Goal: Use online tool/utility: Utilize a website feature to perform a specific function

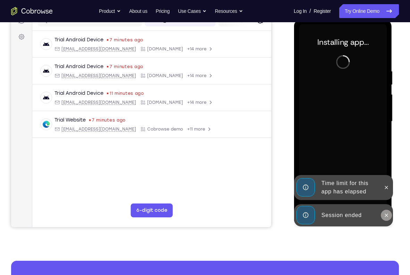
click at [386, 211] on button at bounding box center [386, 215] width 11 height 11
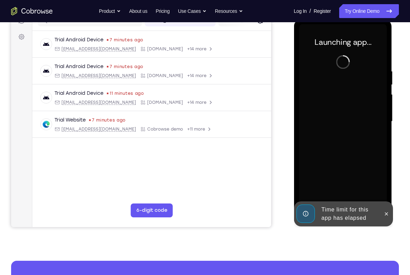
click at [386, 206] on div at bounding box center [386, 213] width 11 height 25
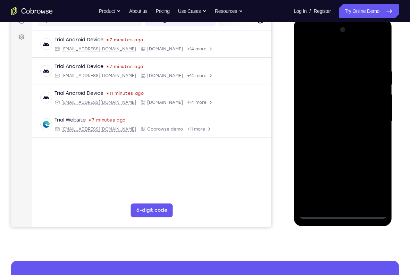
click at [343, 215] on div at bounding box center [343, 121] width 88 height 194
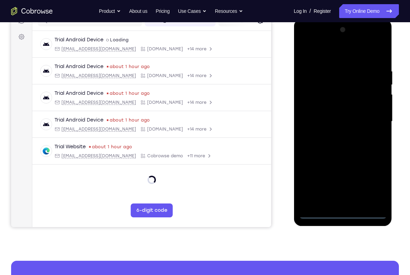
click at [374, 181] on div at bounding box center [343, 121] width 88 height 194
click at [323, 51] on div at bounding box center [343, 121] width 88 height 194
click at [310, 102] on div at bounding box center [343, 121] width 88 height 194
click at [332, 125] on div at bounding box center [343, 121] width 88 height 194
click at [340, 111] on div at bounding box center [343, 121] width 88 height 194
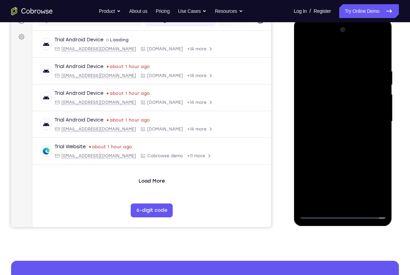
click at [343, 127] on div at bounding box center [343, 121] width 88 height 194
drag, startPoint x: 327, startPoint y: 55, endPoint x: 326, endPoint y: 32, distance: 23.3
click at [326, 32] on div at bounding box center [343, 121] width 88 height 194
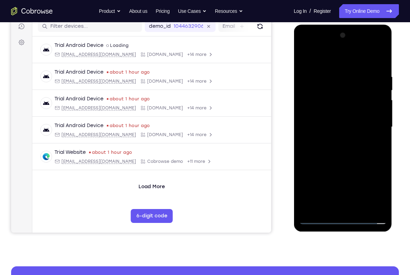
scroll to position [90, 0]
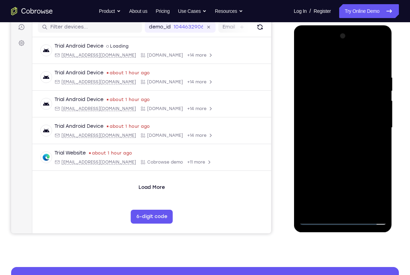
click at [346, 146] on div at bounding box center [343, 128] width 88 height 194
click at [379, 118] on div at bounding box center [343, 128] width 88 height 194
click at [338, 123] on div at bounding box center [343, 128] width 88 height 194
click at [340, 136] on div at bounding box center [343, 128] width 88 height 194
click at [339, 159] on div at bounding box center [343, 128] width 88 height 194
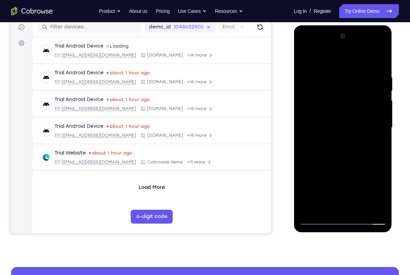
click at [343, 206] on div at bounding box center [343, 128] width 88 height 194
click at [352, 138] on div at bounding box center [343, 128] width 88 height 194
drag, startPoint x: 346, startPoint y: 174, endPoint x: 351, endPoint y: 127, distance: 46.5
click at [351, 127] on div at bounding box center [343, 128] width 88 height 194
click at [330, 114] on div at bounding box center [343, 128] width 88 height 194
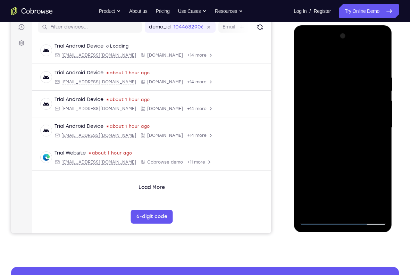
drag, startPoint x: 350, startPoint y: 115, endPoint x: 355, endPoint y: 199, distance: 83.9
click at [355, 199] on div at bounding box center [343, 128] width 88 height 194
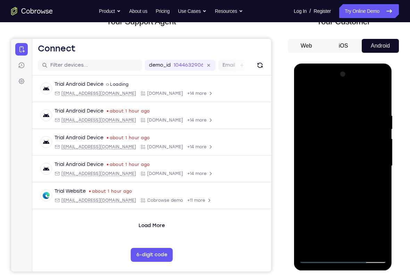
click at [366, 103] on div at bounding box center [343, 166] width 88 height 194
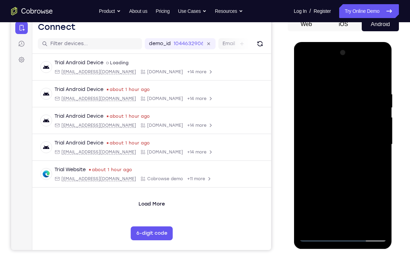
scroll to position [77, 0]
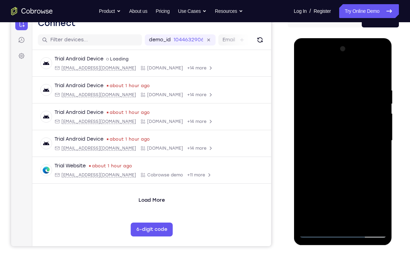
drag, startPoint x: 356, startPoint y: 176, endPoint x: 360, endPoint y: 109, distance: 67.2
click at [360, 109] on div at bounding box center [343, 140] width 88 height 194
click at [334, 117] on div at bounding box center [343, 140] width 88 height 194
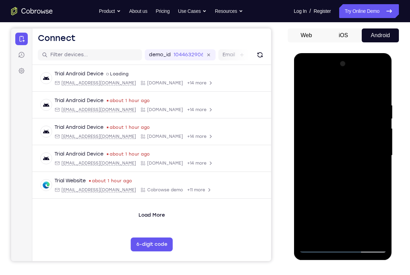
scroll to position [61, 0]
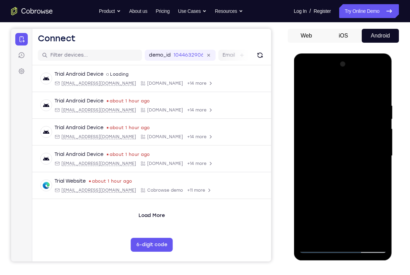
click at [309, 86] on div at bounding box center [343, 156] width 88 height 194
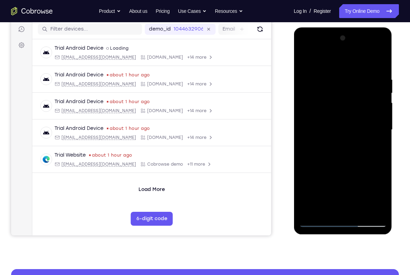
scroll to position [88, 0]
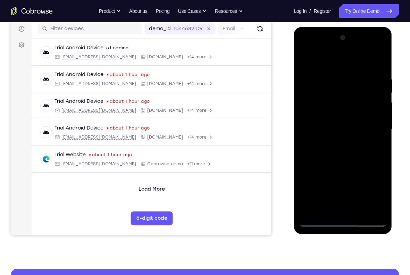
drag, startPoint x: 359, startPoint y: 180, endPoint x: 354, endPoint y: 81, distance: 99.1
click at [354, 81] on div at bounding box center [343, 129] width 88 height 194
drag, startPoint x: 346, startPoint y: 164, endPoint x: 344, endPoint y: 60, distance: 103.9
click at [344, 60] on div at bounding box center [343, 129] width 88 height 194
drag, startPoint x: 346, startPoint y: 183, endPoint x: 347, endPoint y: 60, distance: 122.9
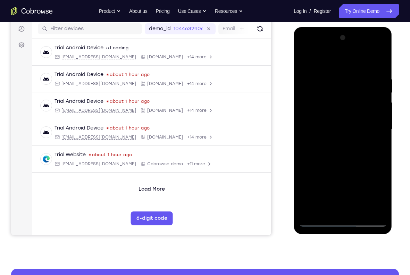
click at [347, 60] on div at bounding box center [343, 129] width 88 height 194
drag, startPoint x: 359, startPoint y: 183, endPoint x: 350, endPoint y: 67, distance: 116.4
click at [350, 67] on div at bounding box center [343, 129] width 88 height 194
drag, startPoint x: 348, startPoint y: 185, endPoint x: 347, endPoint y: 98, distance: 86.8
click at [347, 98] on div at bounding box center [343, 129] width 88 height 194
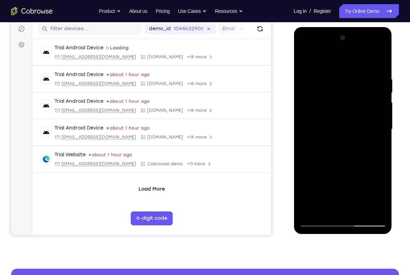
drag, startPoint x: 347, startPoint y: 188, endPoint x: 347, endPoint y: 103, distance: 84.4
click at [347, 103] on div at bounding box center [343, 129] width 88 height 194
drag, startPoint x: 353, startPoint y: 193, endPoint x: 355, endPoint y: 75, distance: 118.4
click at [355, 75] on div at bounding box center [343, 129] width 88 height 194
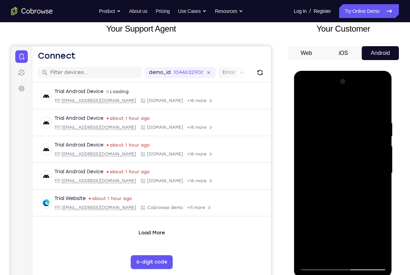
scroll to position [34, 0]
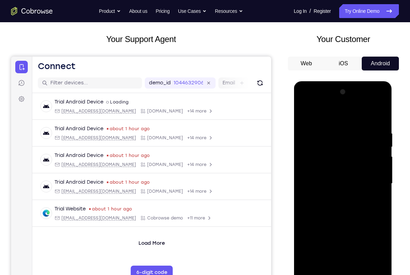
drag, startPoint x: 353, startPoint y: 220, endPoint x: 349, endPoint y: 110, distance: 109.8
click at [349, 110] on div at bounding box center [343, 183] width 88 height 194
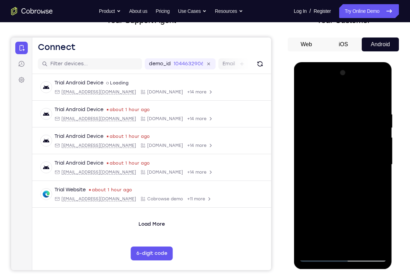
scroll to position [44, 0]
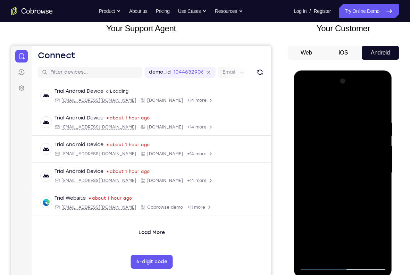
drag, startPoint x: 357, startPoint y: 113, endPoint x: 364, endPoint y: 251, distance: 138.8
click at [364, 251] on div at bounding box center [343, 173] width 88 height 194
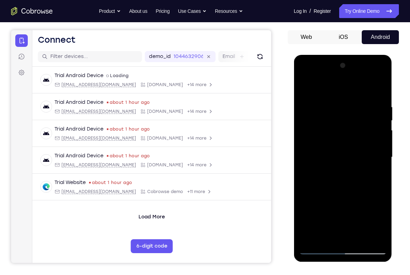
scroll to position [38, 0]
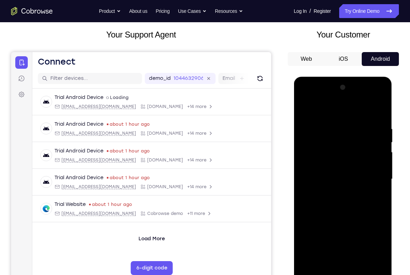
drag, startPoint x: 355, startPoint y: 115, endPoint x: 343, endPoint y: 163, distance: 49.0
click at [352, 255] on div at bounding box center [343, 179] width 88 height 194
drag, startPoint x: 348, startPoint y: 112, endPoint x: 354, endPoint y: 230, distance: 117.5
click at [354, 257] on div at bounding box center [343, 179] width 88 height 194
click at [349, 138] on div at bounding box center [343, 179] width 88 height 194
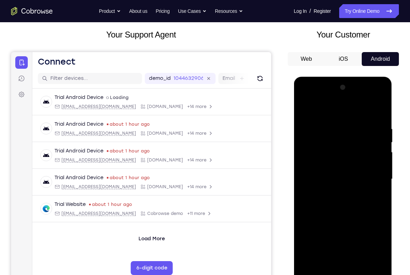
click at [353, 138] on div at bounding box center [343, 179] width 88 height 194
click at [347, 139] on div at bounding box center [343, 179] width 88 height 194
drag, startPoint x: 347, startPoint y: 134, endPoint x: 381, endPoint y: 241, distance: 111.5
click at [381, 241] on div at bounding box center [343, 179] width 88 height 194
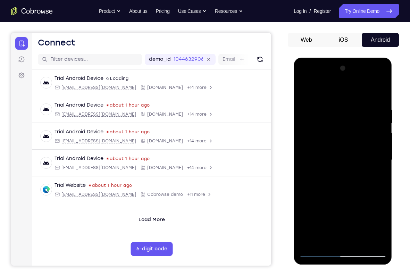
drag, startPoint x: 355, startPoint y: 103, endPoint x: 358, endPoint y: 236, distance: 133.1
click at [358, 236] on div at bounding box center [343, 160] width 88 height 194
drag, startPoint x: 350, startPoint y: 110, endPoint x: 366, endPoint y: 233, distance: 124.7
click at [358, 266] on html "Online web based iOS Simulators and Android Emulators. Run iPhone, iPad, Mobile…" at bounding box center [343, 162] width 99 height 208
drag, startPoint x: 349, startPoint y: 116, endPoint x: 352, endPoint y: 279, distance: 162.2
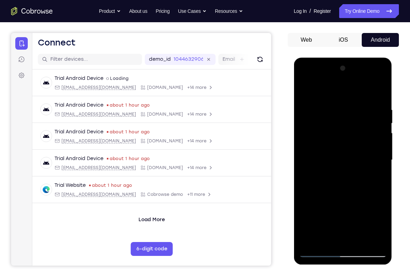
click at [352, 266] on html "Online web based iOS Simulators and Android Emulators. Run iPhone, iPad, Mobile…" at bounding box center [343, 162] width 99 height 208
drag, startPoint x: 357, startPoint y: 100, endPoint x: 325, endPoint y: 279, distance: 181.5
click at [325, 266] on html "Online web based iOS Simulators and Android Emulators. Run iPhone, iPad, Mobile…" at bounding box center [343, 162] width 99 height 208
click at [318, 252] on div at bounding box center [343, 160] width 88 height 194
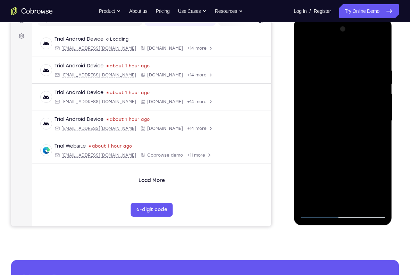
click at [379, 193] on div at bounding box center [343, 121] width 88 height 194
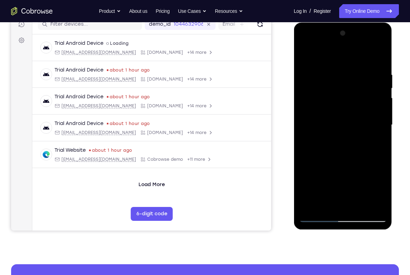
click at [318, 218] on div at bounding box center [343, 125] width 88 height 194
click at [303, 43] on div at bounding box center [343, 125] width 88 height 194
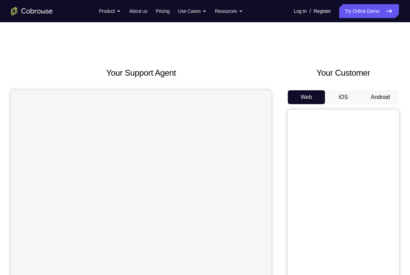
click at [374, 94] on button "Android" at bounding box center [380, 97] width 37 height 14
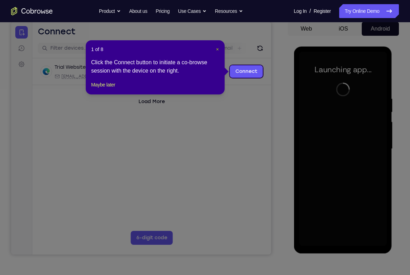
click at [216, 47] on span "×" at bounding box center [217, 50] width 3 height 6
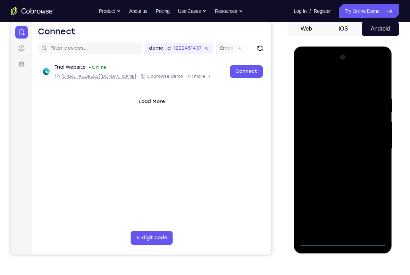
click at [342, 241] on div at bounding box center [343, 149] width 88 height 194
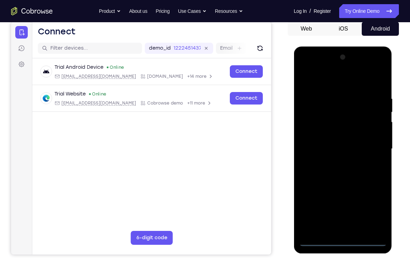
click at [374, 211] on div at bounding box center [343, 149] width 88 height 194
click at [320, 71] on div at bounding box center [343, 149] width 88 height 194
click at [311, 68] on div at bounding box center [343, 149] width 88 height 194
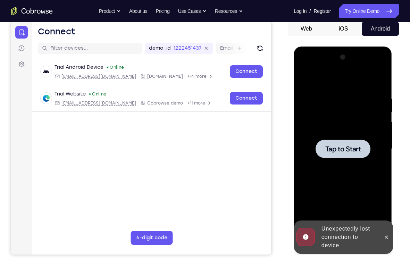
click at [350, 152] on span "Tap to Start" at bounding box center [342, 149] width 35 height 7
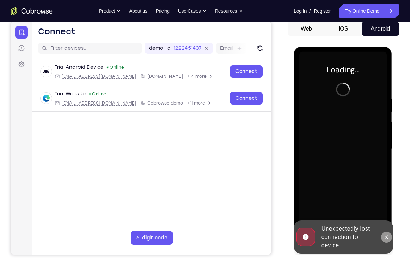
click at [386, 237] on icon at bounding box center [386, 236] width 3 height 3
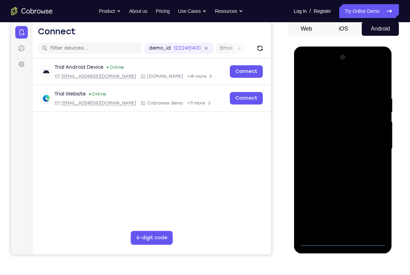
click at [347, 239] on div at bounding box center [343, 149] width 88 height 194
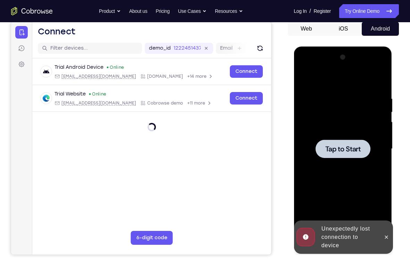
click at [345, 240] on div "Unexpectedly lost connection to device" at bounding box center [348, 237] width 61 height 31
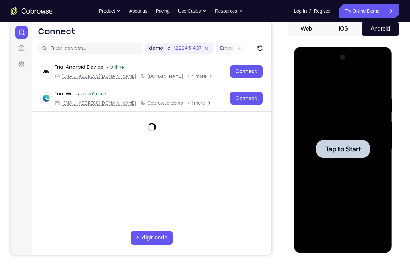
click at [349, 156] on div at bounding box center [342, 149] width 55 height 18
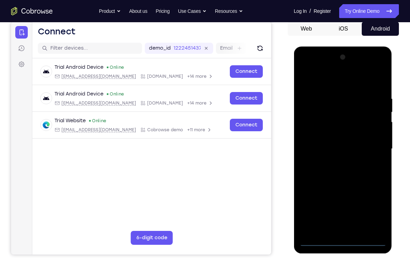
click at [342, 239] on div at bounding box center [343, 149] width 88 height 194
click at [379, 205] on div at bounding box center [343, 149] width 88 height 194
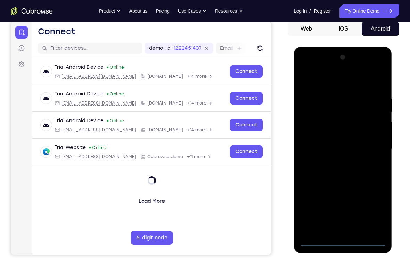
click at [374, 212] on div at bounding box center [343, 149] width 88 height 194
click at [319, 83] on div at bounding box center [343, 149] width 88 height 194
click at [314, 125] on div at bounding box center [343, 149] width 88 height 194
click at [330, 147] on div at bounding box center [343, 149] width 88 height 194
click at [331, 143] on div at bounding box center [343, 149] width 88 height 194
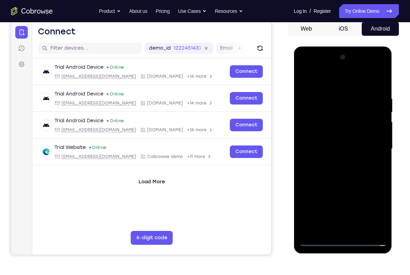
click at [326, 144] on div at bounding box center [343, 149] width 88 height 194
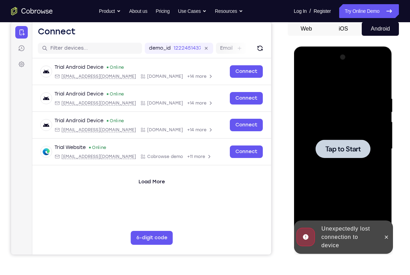
click at [347, 142] on div at bounding box center [342, 149] width 55 height 18
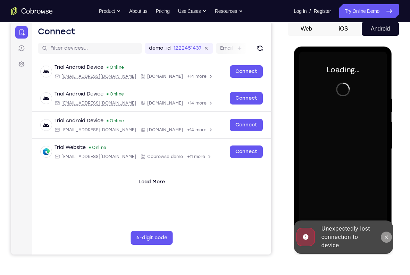
click at [387, 236] on icon at bounding box center [386, 236] width 3 height 3
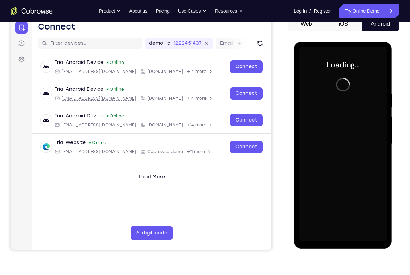
scroll to position [74, 0]
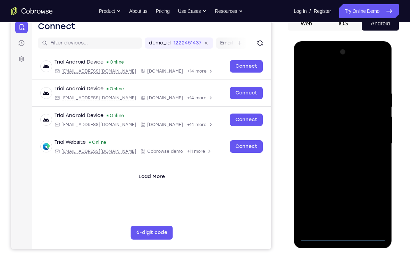
click at [345, 234] on div at bounding box center [343, 144] width 88 height 194
click at [346, 236] on div at bounding box center [343, 144] width 88 height 194
click at [370, 205] on div at bounding box center [343, 144] width 88 height 194
click at [372, 205] on div at bounding box center [343, 144] width 88 height 194
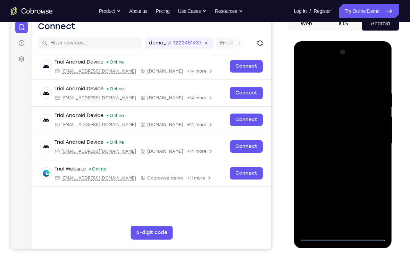
click at [321, 77] on div at bounding box center [343, 144] width 88 height 194
click at [315, 121] on div at bounding box center [343, 144] width 88 height 194
click at [347, 140] on div at bounding box center [343, 144] width 88 height 194
click at [347, 134] on div at bounding box center [343, 144] width 88 height 194
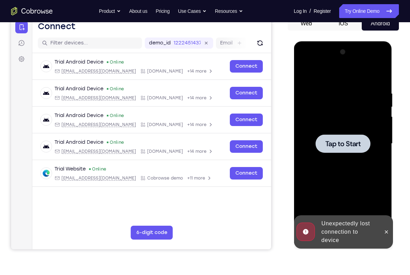
click at [346, 139] on div at bounding box center [342, 143] width 55 height 18
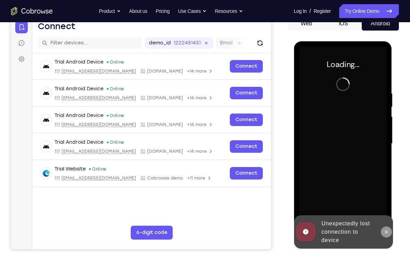
click at [388, 232] on icon at bounding box center [386, 232] width 6 height 6
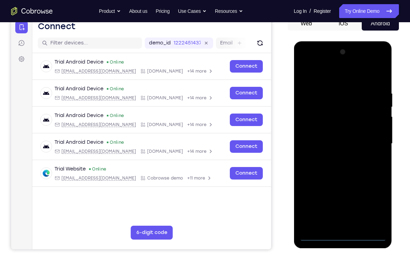
click at [342, 238] on div at bounding box center [343, 144] width 88 height 194
click at [378, 201] on div at bounding box center [343, 144] width 88 height 194
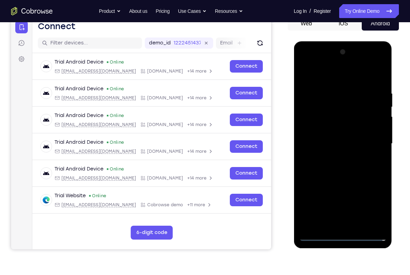
click at [312, 63] on div at bounding box center [343, 144] width 88 height 194
click at [309, 121] on div at bounding box center [343, 144] width 88 height 194
click at [329, 144] on div at bounding box center [343, 144] width 88 height 194
click at [329, 126] on div at bounding box center [343, 144] width 88 height 194
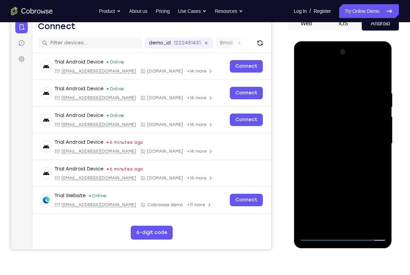
click at [332, 138] on div at bounding box center [343, 144] width 88 height 194
click at [332, 149] on div at bounding box center [343, 144] width 88 height 194
click at [341, 222] on div at bounding box center [343, 144] width 88 height 194
click at [351, 156] on div at bounding box center [343, 144] width 88 height 194
click at [380, 81] on div at bounding box center [343, 144] width 88 height 194
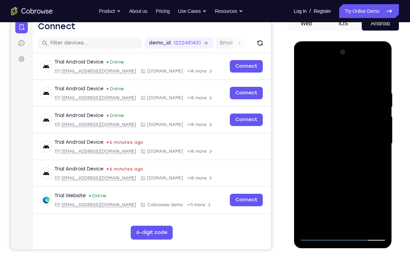
click at [308, 74] on div at bounding box center [343, 144] width 88 height 194
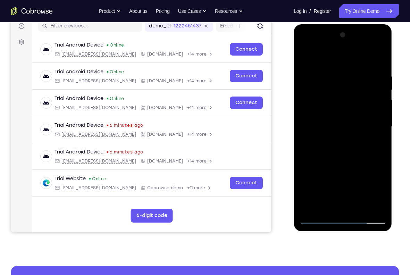
click at [304, 79] on div at bounding box center [343, 127] width 88 height 194
drag, startPoint x: 360, startPoint y: 189, endPoint x: 359, endPoint y: 71, distance: 118.1
click at [359, 71] on div at bounding box center [343, 127] width 88 height 194
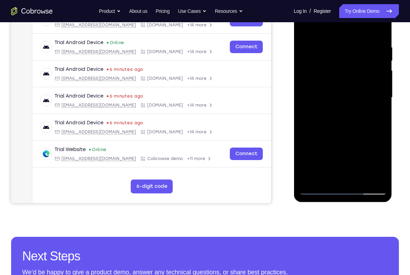
drag, startPoint x: 356, startPoint y: 146, endPoint x: 347, endPoint y: 34, distance: 112.2
click at [347, 34] on div at bounding box center [343, 97] width 88 height 194
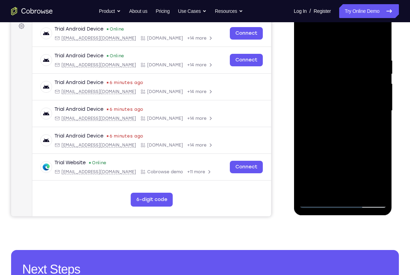
scroll to position [106, 0]
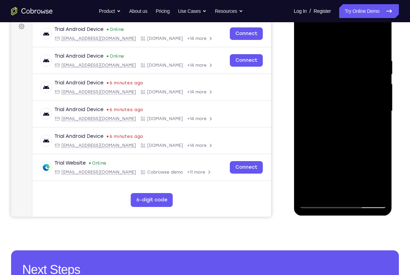
drag, startPoint x: 350, startPoint y: 145, endPoint x: 348, endPoint y: 61, distance: 84.1
click at [348, 61] on div at bounding box center [343, 111] width 88 height 194
drag, startPoint x: 358, startPoint y: 165, endPoint x: 357, endPoint y: 116, distance: 49.3
click at [357, 116] on div at bounding box center [343, 111] width 88 height 194
drag, startPoint x: 358, startPoint y: 96, endPoint x: 360, endPoint y: 203, distance: 106.6
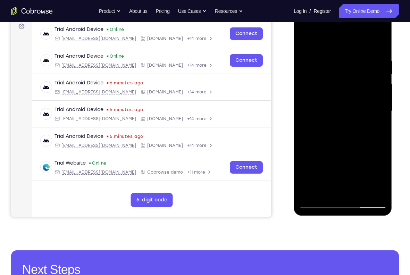
click at [360, 203] on div at bounding box center [343, 111] width 88 height 194
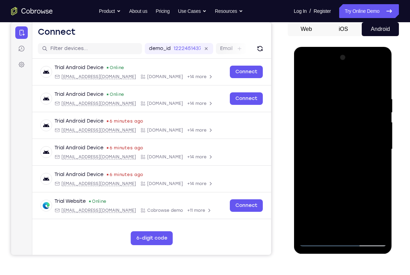
scroll to position [68, 0]
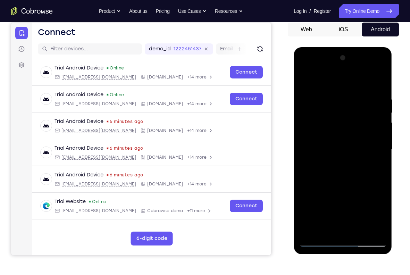
click at [329, 161] on div at bounding box center [343, 149] width 88 height 194
drag, startPoint x: 357, startPoint y: 183, endPoint x: 351, endPoint y: 100, distance: 83.9
click at [351, 100] on div at bounding box center [343, 149] width 88 height 194
drag, startPoint x: 359, startPoint y: 183, endPoint x: 355, endPoint y: 96, distance: 87.6
click at [355, 96] on div at bounding box center [343, 149] width 88 height 194
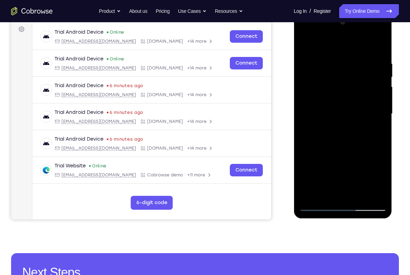
scroll to position [105, 0]
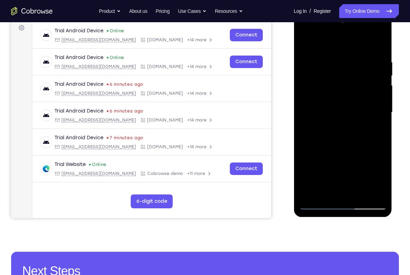
click at [329, 82] on div at bounding box center [343, 112] width 88 height 194
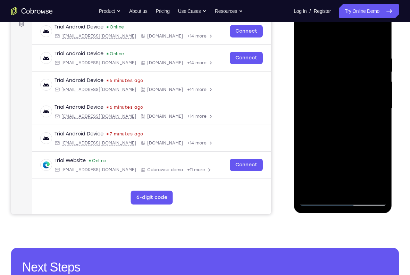
scroll to position [110, 0]
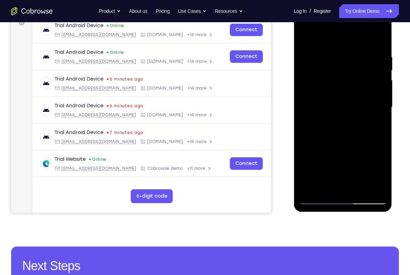
drag, startPoint x: 353, startPoint y: 144, endPoint x: 352, endPoint y: 77, distance: 66.7
click at [352, 77] on div at bounding box center [343, 107] width 88 height 194
drag, startPoint x: 344, startPoint y: 182, endPoint x: 342, endPoint y: 95, distance: 86.5
click at [342, 95] on div at bounding box center [343, 107] width 88 height 194
drag, startPoint x: 348, startPoint y: 115, endPoint x: 349, endPoint y: 171, distance: 55.6
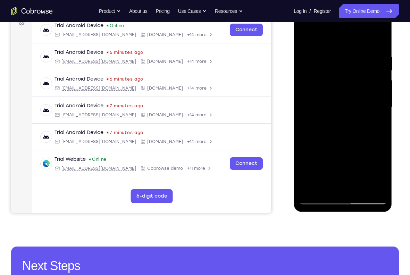
click at [349, 171] on div at bounding box center [343, 107] width 88 height 194
drag, startPoint x: 347, startPoint y: 119, endPoint x: 352, endPoint y: 184, distance: 65.5
click at [352, 184] on div at bounding box center [343, 107] width 88 height 194
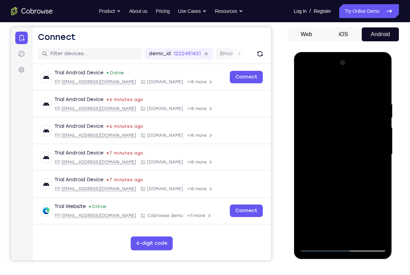
scroll to position [61, 0]
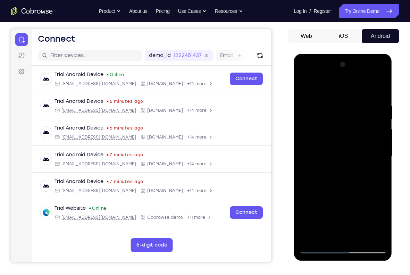
click at [305, 86] on div at bounding box center [343, 156] width 88 height 194
click at [308, 127] on div at bounding box center [343, 156] width 88 height 194
drag, startPoint x: 322, startPoint y: 144, endPoint x: 315, endPoint y: 45, distance: 99.2
click at [315, 54] on html "Online web based iOS Simulators and Android Emulators. Run iPhone, iPad, Mobile…" at bounding box center [343, 158] width 99 height 208
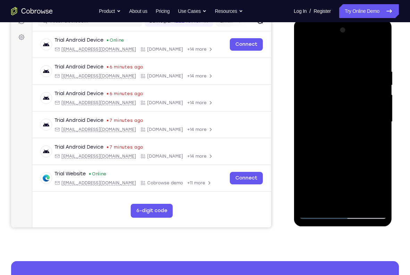
scroll to position [108, 0]
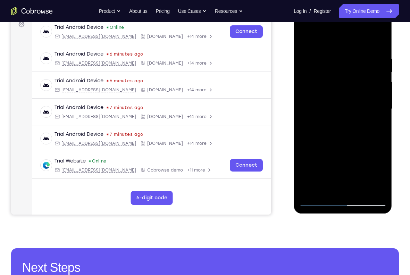
click at [307, 189] on div at bounding box center [343, 109] width 88 height 194
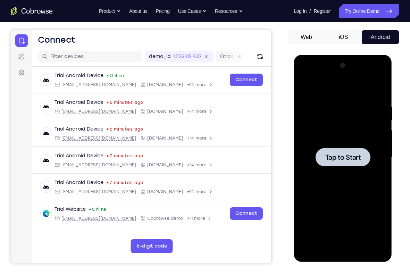
scroll to position [60, 0]
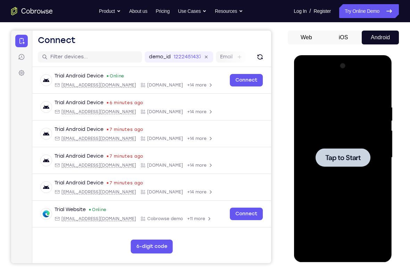
click at [331, 160] on span "Tap to Start" at bounding box center [342, 157] width 35 height 7
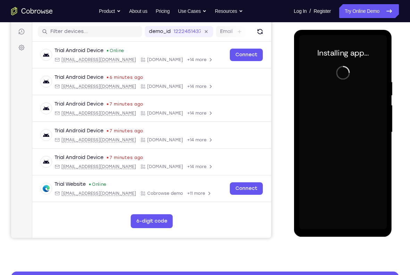
scroll to position [85, 0]
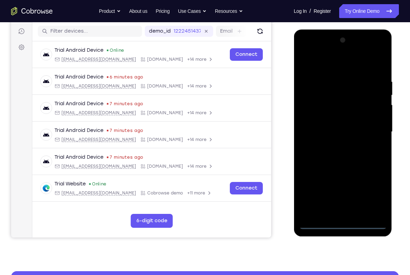
click at [346, 222] on div at bounding box center [343, 132] width 88 height 194
click at [371, 189] on div at bounding box center [343, 132] width 88 height 194
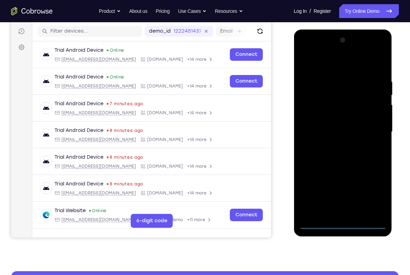
click at [337, 65] on div at bounding box center [343, 132] width 88 height 194
click at [372, 129] on div at bounding box center [343, 132] width 88 height 194
click at [338, 144] on div at bounding box center [343, 132] width 88 height 194
click at [332, 121] on div at bounding box center [343, 132] width 88 height 194
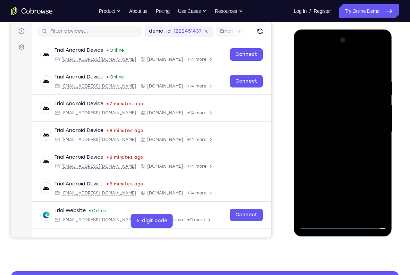
click at [334, 118] on div at bounding box center [343, 132] width 88 height 194
click at [334, 128] on div at bounding box center [343, 132] width 88 height 194
click at [335, 154] on div at bounding box center [343, 132] width 88 height 194
click at [339, 150] on div at bounding box center [343, 132] width 88 height 194
click at [339, 152] on div at bounding box center [343, 132] width 88 height 194
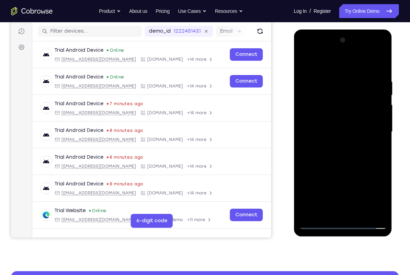
click at [339, 152] on div at bounding box center [343, 132] width 88 height 194
click at [381, 72] on div at bounding box center [343, 132] width 88 height 194
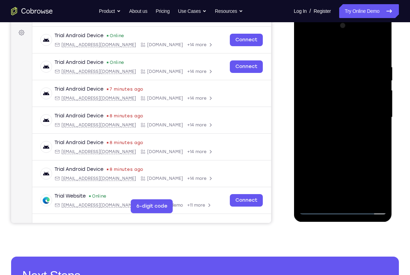
scroll to position [101, 0]
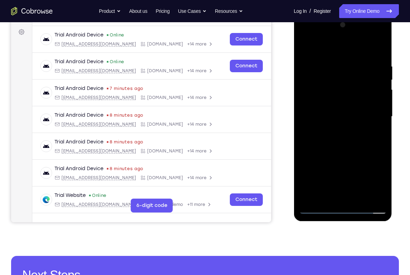
click at [360, 201] on div at bounding box center [343, 116] width 88 height 194
click at [343, 156] on div at bounding box center [343, 116] width 88 height 194
click at [305, 44] on div at bounding box center [343, 116] width 88 height 194
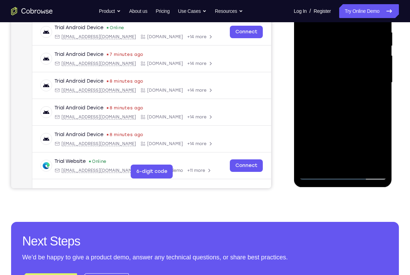
scroll to position [140, 0]
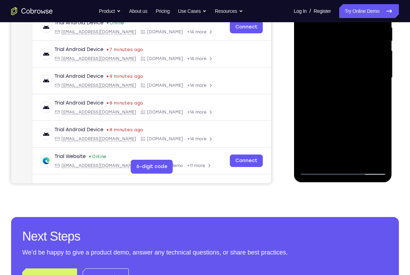
click at [345, 161] on div at bounding box center [343, 78] width 88 height 194
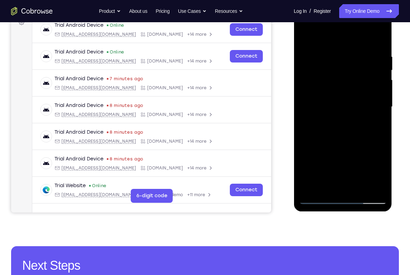
scroll to position [110, 0]
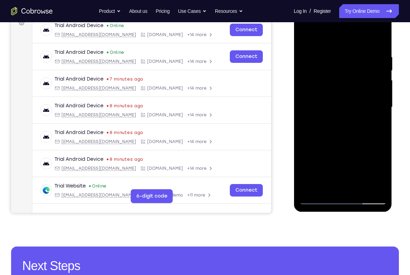
drag, startPoint x: 353, startPoint y: 142, endPoint x: 348, endPoint y: 28, distance: 114.4
click at [348, 28] on div at bounding box center [343, 107] width 88 height 194
drag, startPoint x: 351, startPoint y: 147, endPoint x: 353, endPoint y: 32, distance: 114.6
click at [353, 32] on div at bounding box center [343, 107] width 88 height 194
drag, startPoint x: 359, startPoint y: 153, endPoint x: 355, endPoint y: 45, distance: 108.1
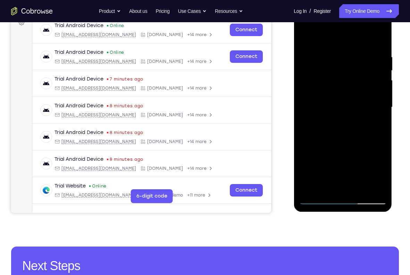
click at [355, 45] on div at bounding box center [343, 107] width 88 height 194
drag, startPoint x: 354, startPoint y: 151, endPoint x: 353, endPoint y: 56, distance: 95.5
click at [353, 56] on div at bounding box center [343, 107] width 88 height 194
drag, startPoint x: 358, startPoint y: 154, endPoint x: 359, endPoint y: 44, distance: 109.4
click at [359, 44] on div at bounding box center [343, 107] width 88 height 194
